Goal: Transaction & Acquisition: Subscribe to service/newsletter

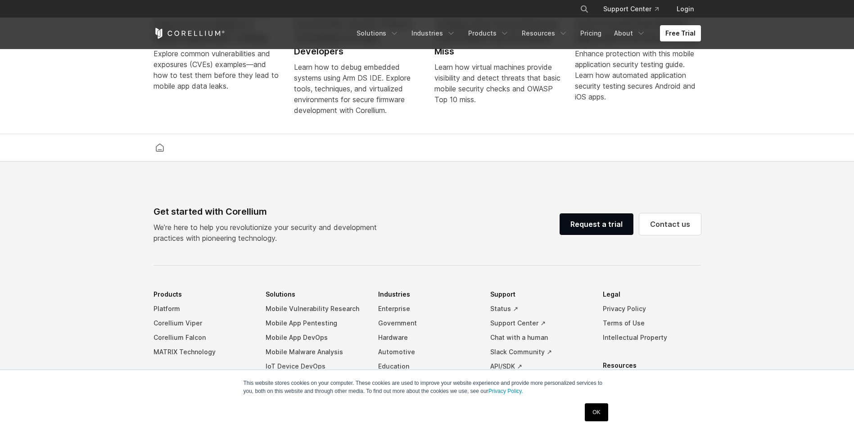
scroll to position [2113, 0]
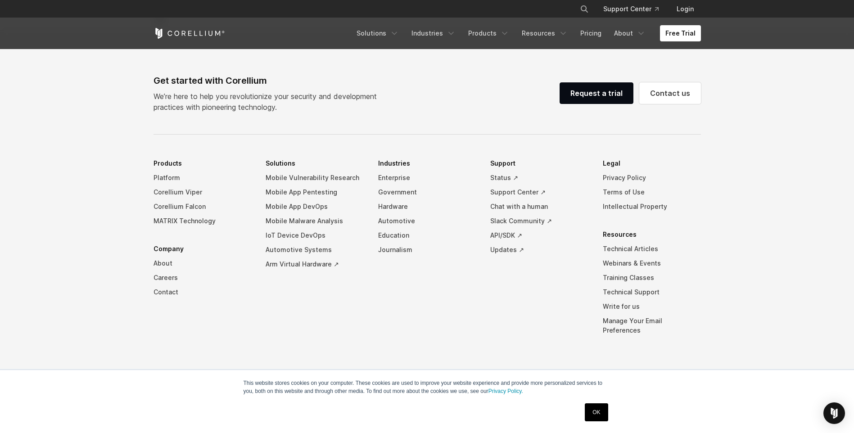
drag, startPoint x: 669, startPoint y: 270, endPoint x: 658, endPoint y: -8, distance: 278.6
click at [681, 14] on link "Login" at bounding box center [686, 9] width 32 height 16
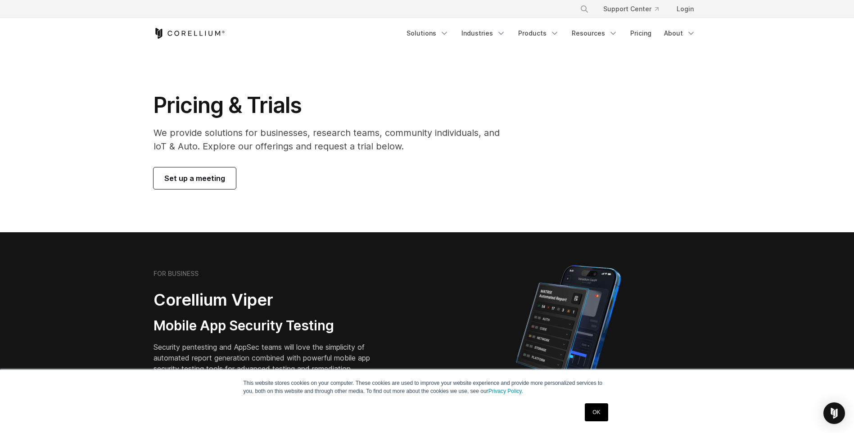
drag, startPoint x: 455, startPoint y: 241, endPoint x: 454, endPoint y: 155, distance: 86.5
click at [196, 176] on span "Set up a meeting" at bounding box center [194, 178] width 61 height 11
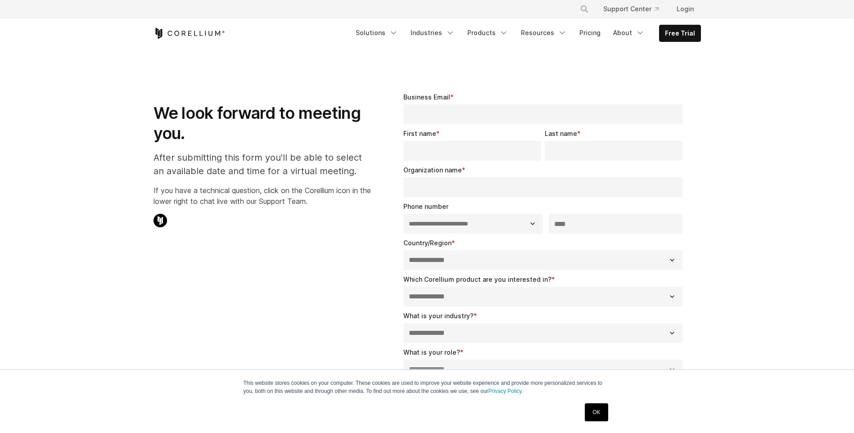
select select "**"
click at [676, 32] on link "Free Trial" at bounding box center [680, 33] width 41 height 16
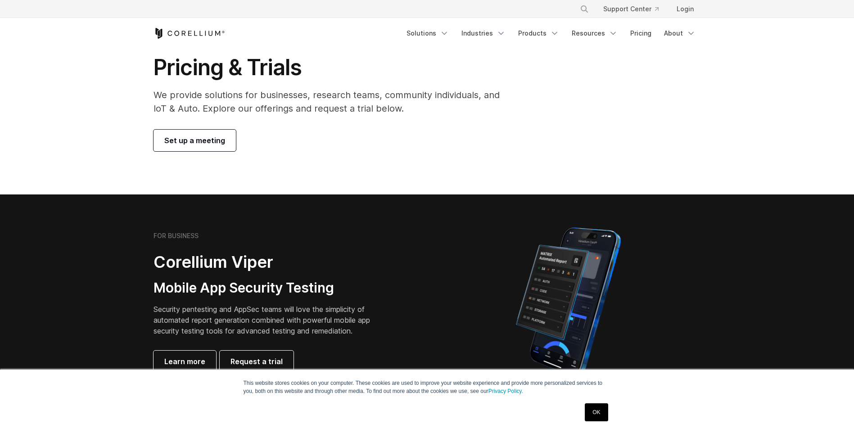
scroll to position [135, 0]
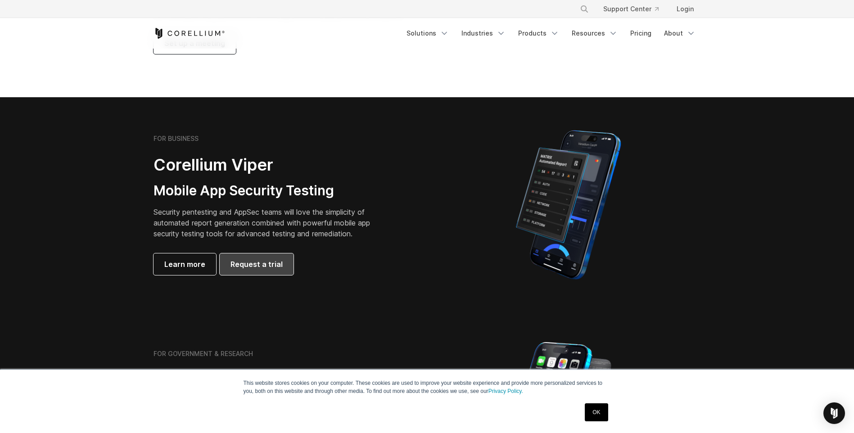
click at [258, 255] on link "Request a trial" at bounding box center [257, 265] width 74 height 22
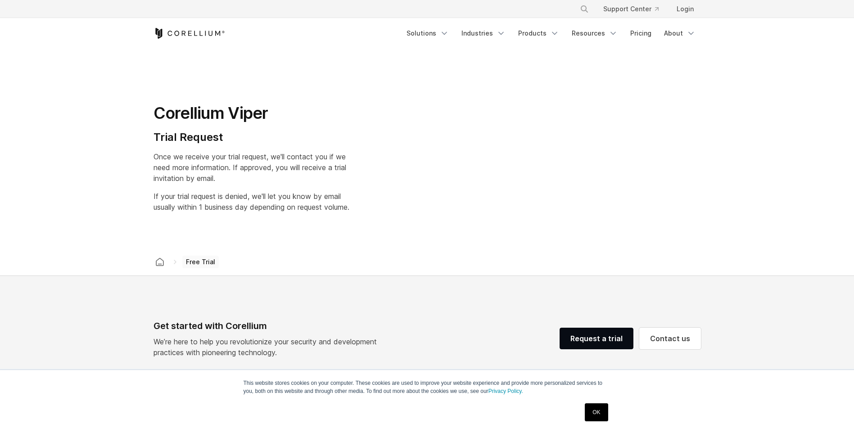
select select "**"
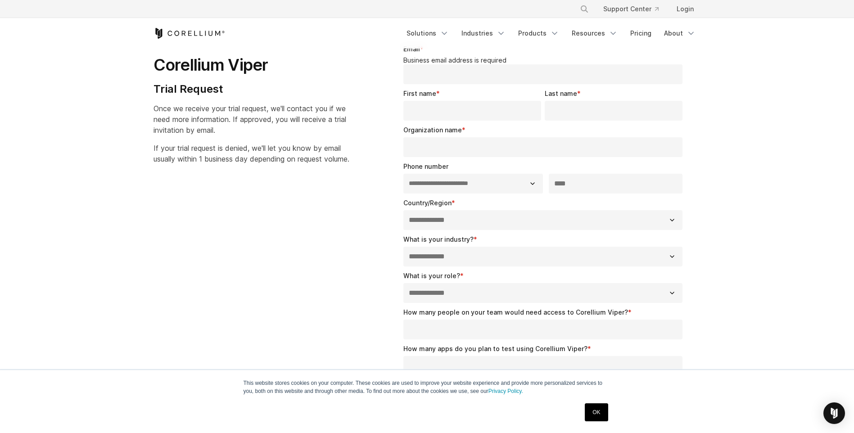
scroll to position [45, 0]
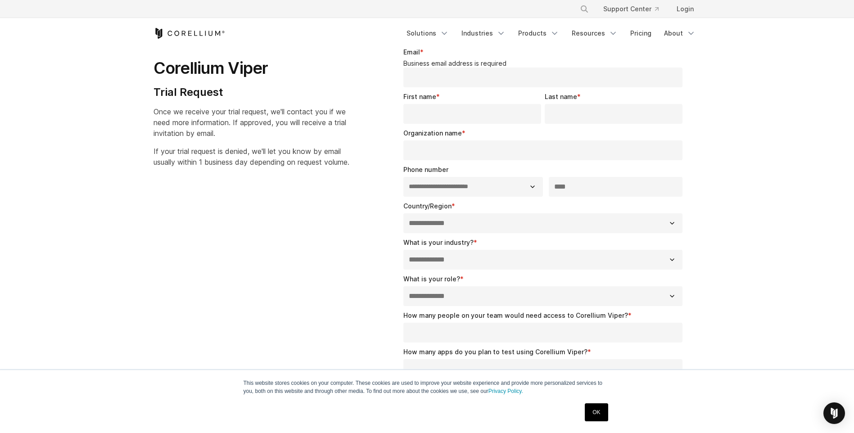
click at [504, 84] on input "Email *" at bounding box center [544, 78] width 280 height 20
